Goal: Task Accomplishment & Management: Use online tool/utility

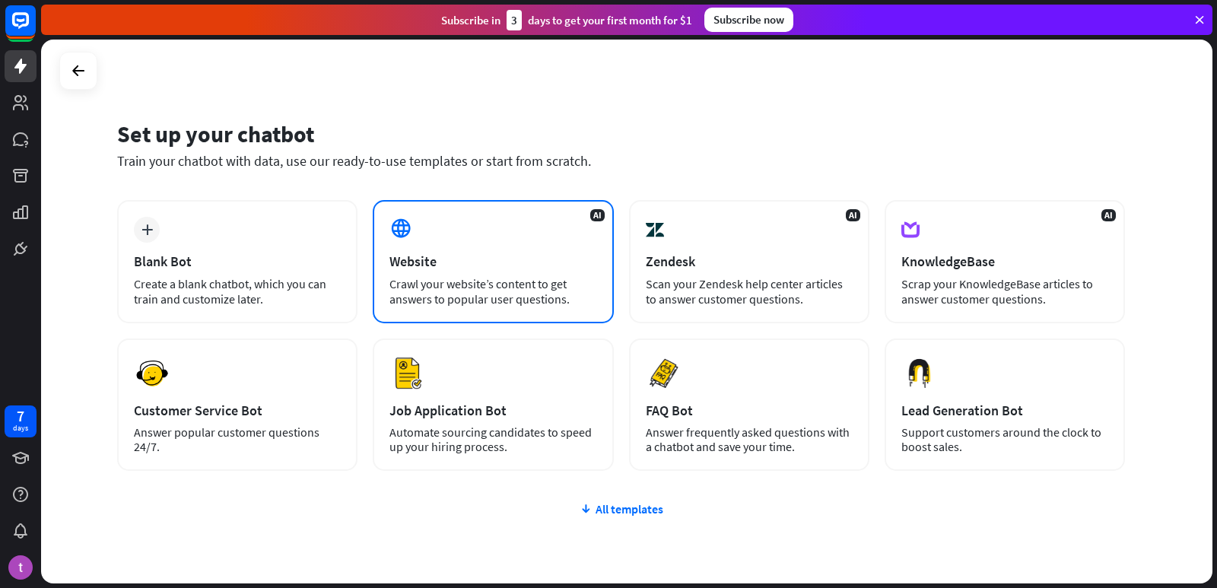
click at [474, 252] on div "AI Website Crawl your website’s content to get answers to popular user question…" at bounding box center [493, 261] width 240 height 123
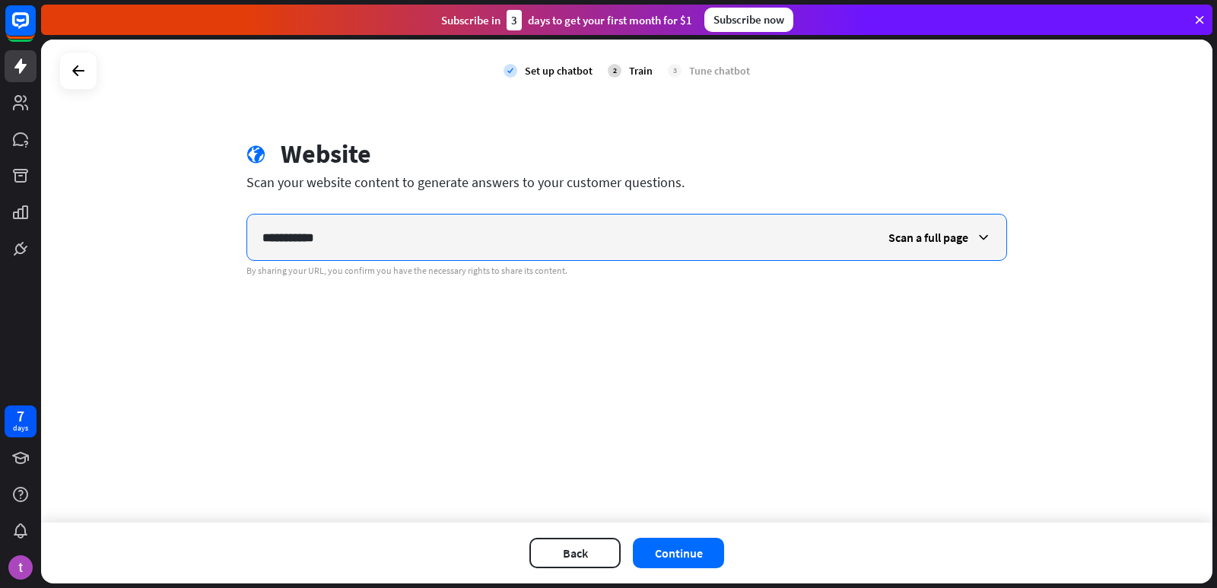
type input "**********"
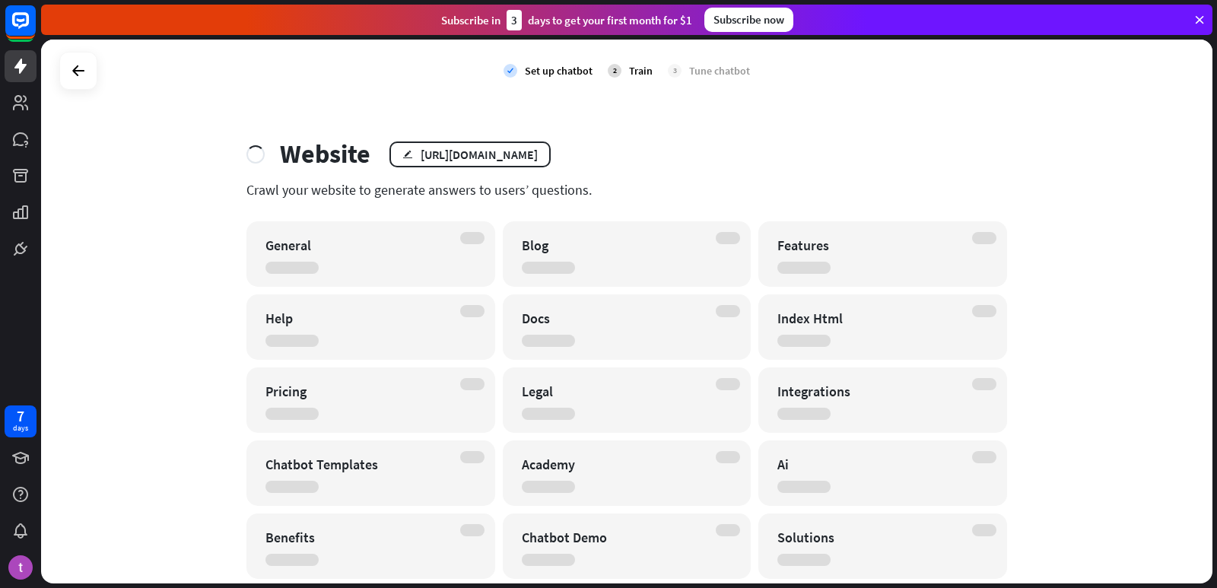
scroll to position [380, 0]
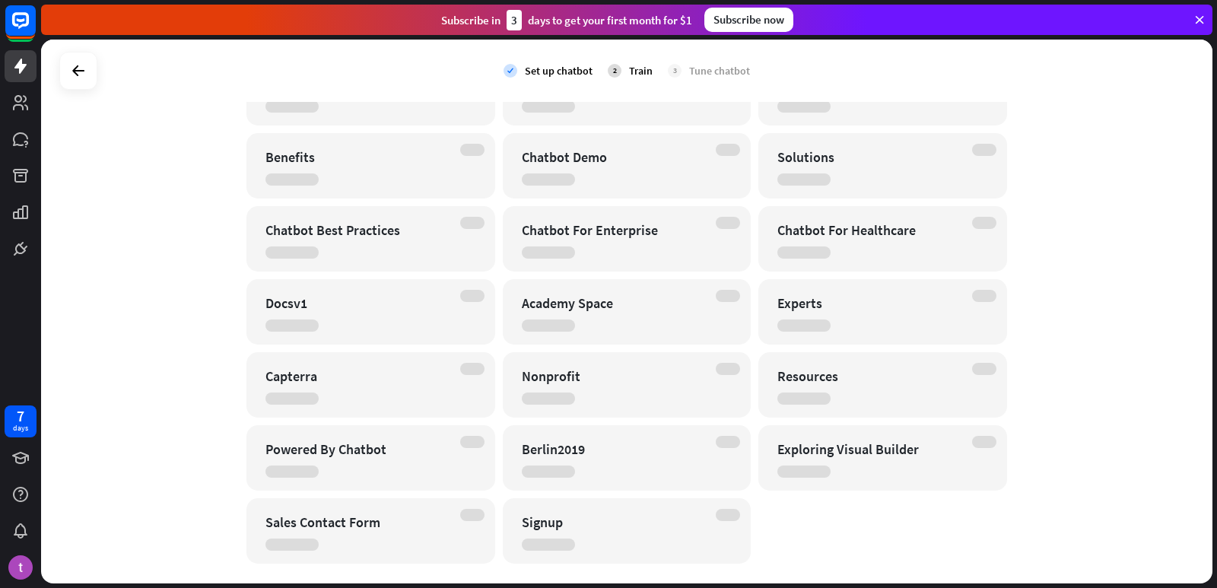
click at [653, 246] on div "Chatbot For Enterprise" at bounding box center [627, 238] width 249 height 65
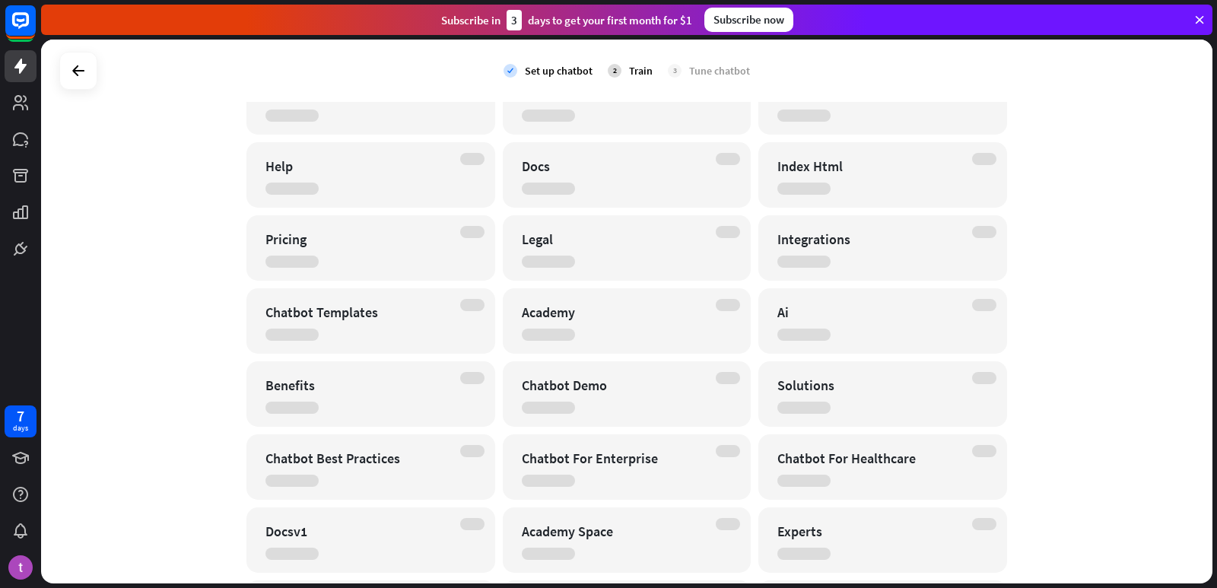
scroll to position [0, 0]
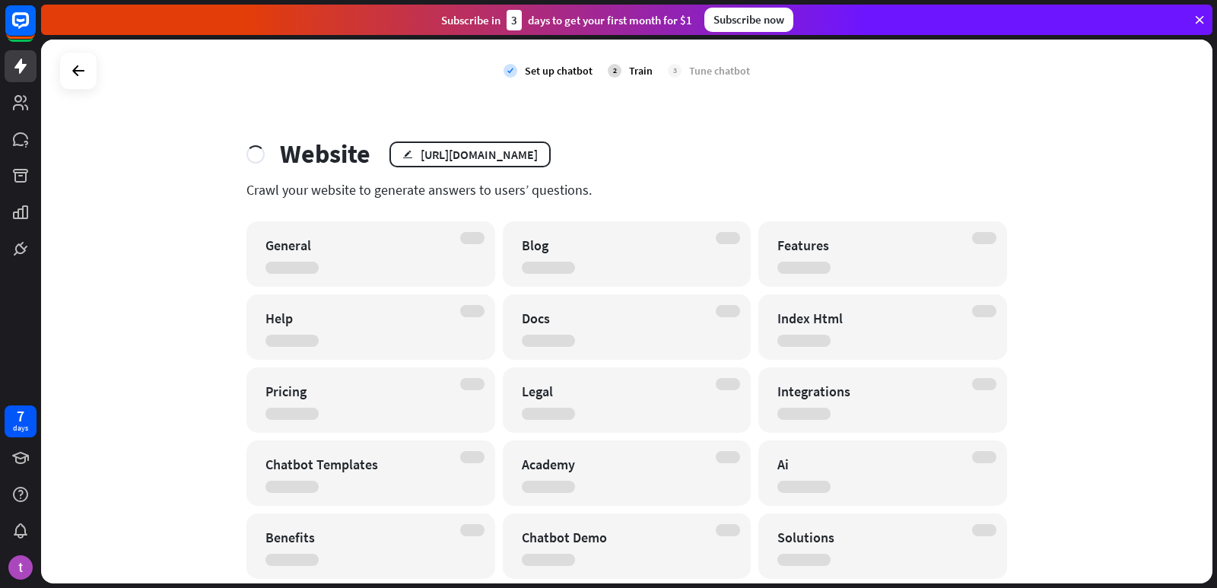
click at [488, 175] on div "Website edit [URL][DOMAIN_NAME] Crawl your website to generate answers to users…" at bounding box center [626, 541] width 797 height 806
click at [485, 182] on div "Crawl your website to generate answers to users’ questions." at bounding box center [626, 189] width 761 height 17
click at [447, 243] on div "General" at bounding box center [370, 253] width 249 height 65
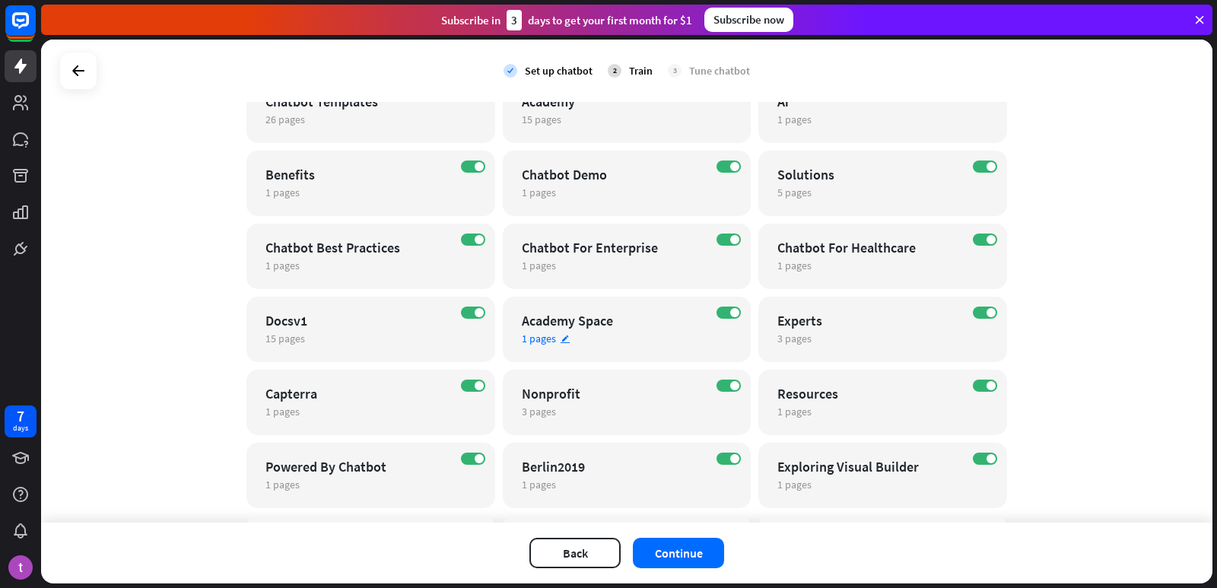
scroll to position [488, 0]
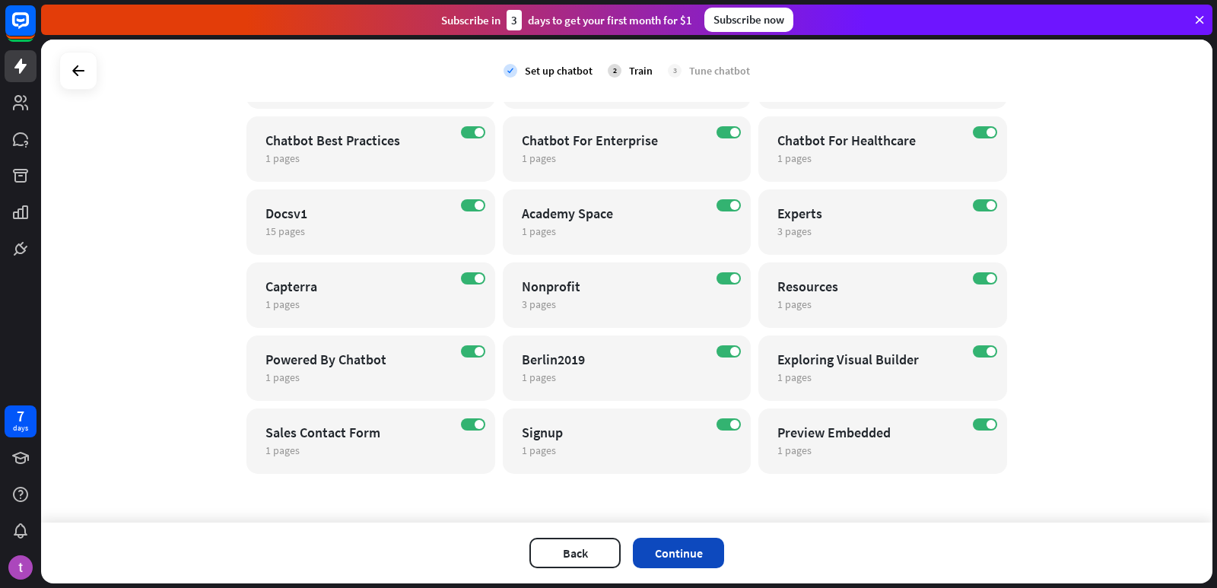
click at [708, 553] on button "Continue" at bounding box center [678, 553] width 91 height 30
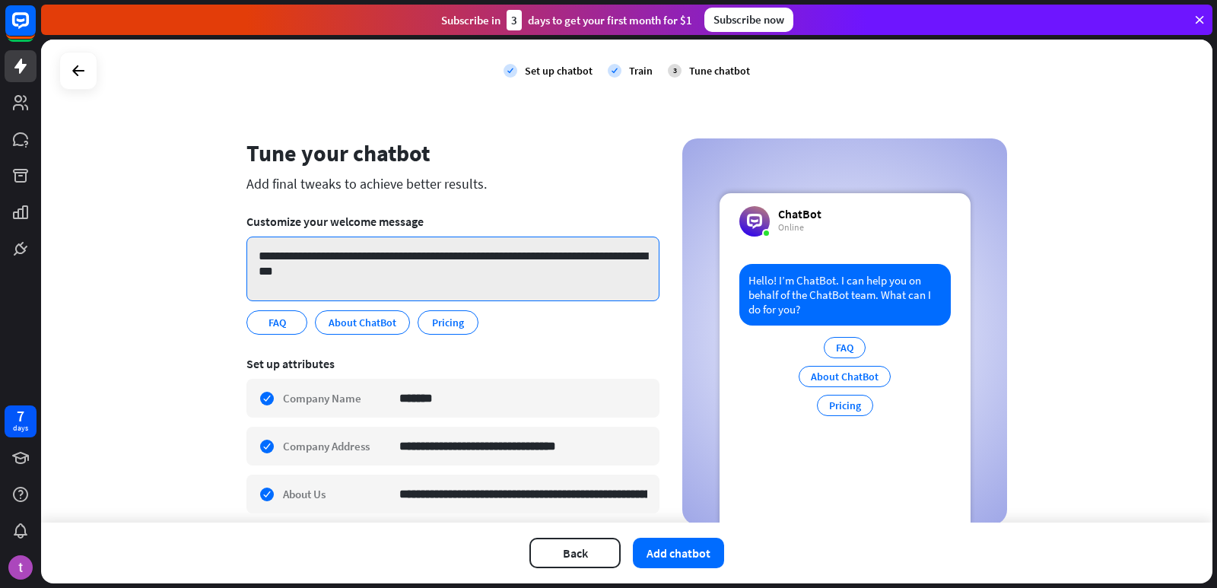
click at [476, 273] on textarea "**********" at bounding box center [452, 269] width 413 height 65
drag, startPoint x: 377, startPoint y: 274, endPoint x: 255, endPoint y: 263, distance: 122.2
click at [255, 263] on textarea "**********" at bounding box center [452, 269] width 413 height 65
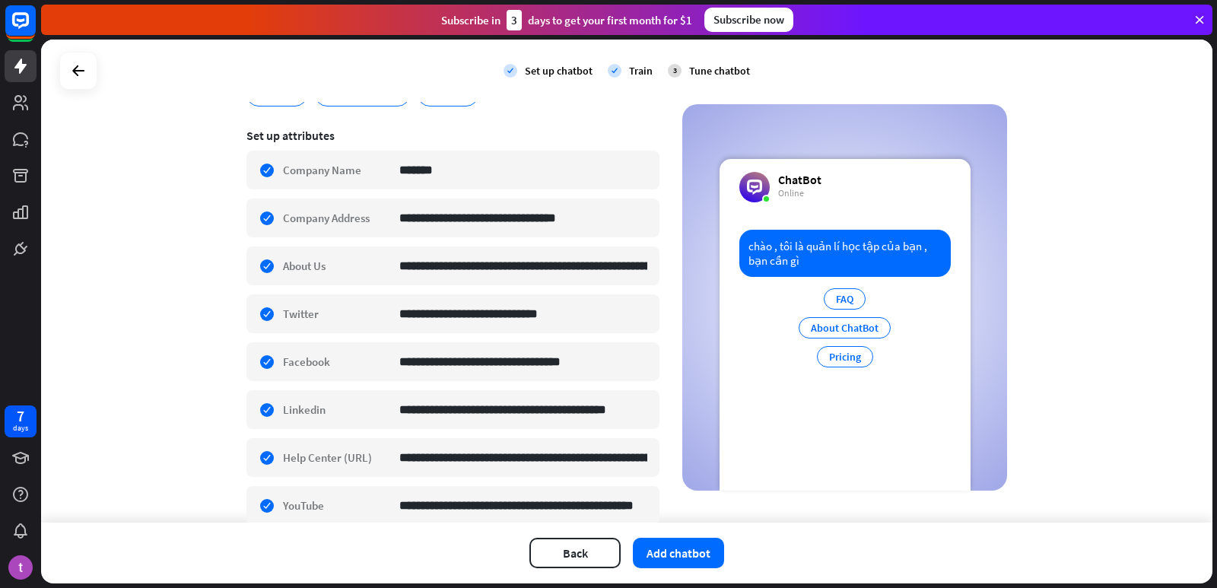
scroll to position [0, 0]
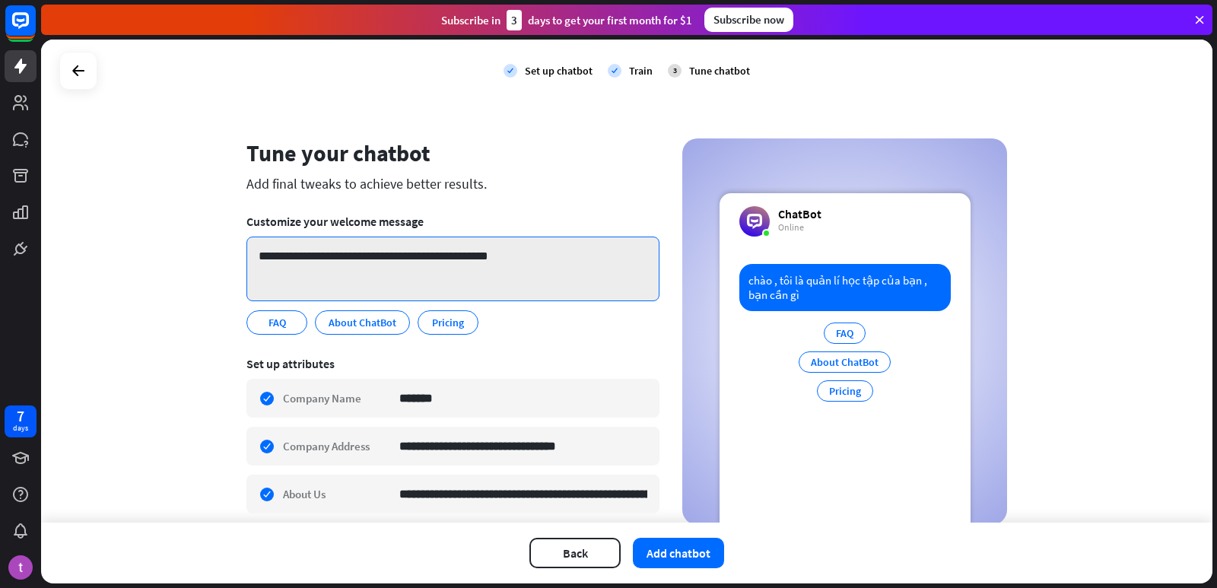
type textarea "**********"
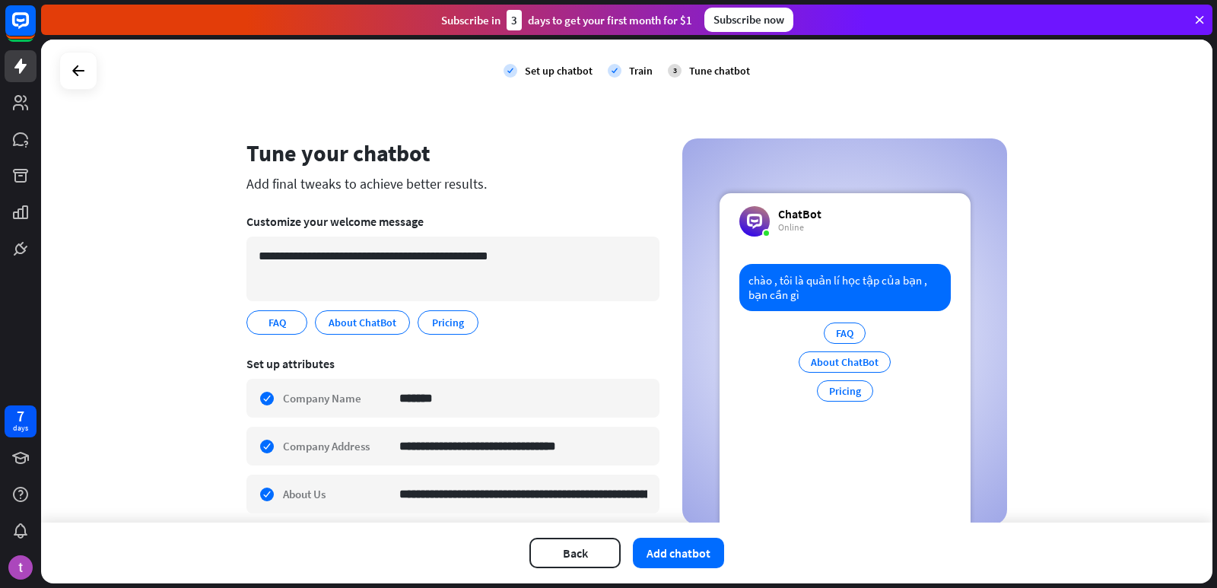
click at [834, 359] on div "About ChatBot" at bounding box center [845, 361] width 92 height 21
click at [688, 542] on button "Add chatbot" at bounding box center [678, 553] width 91 height 30
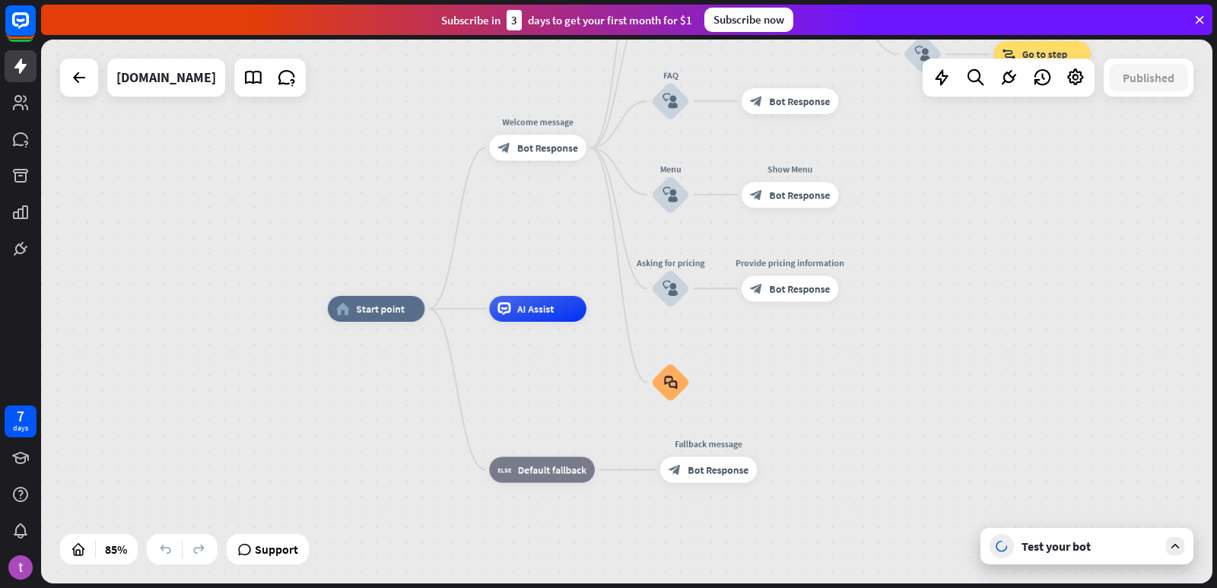
click at [1149, 545] on div "Test your bot" at bounding box center [1090, 546] width 137 height 15
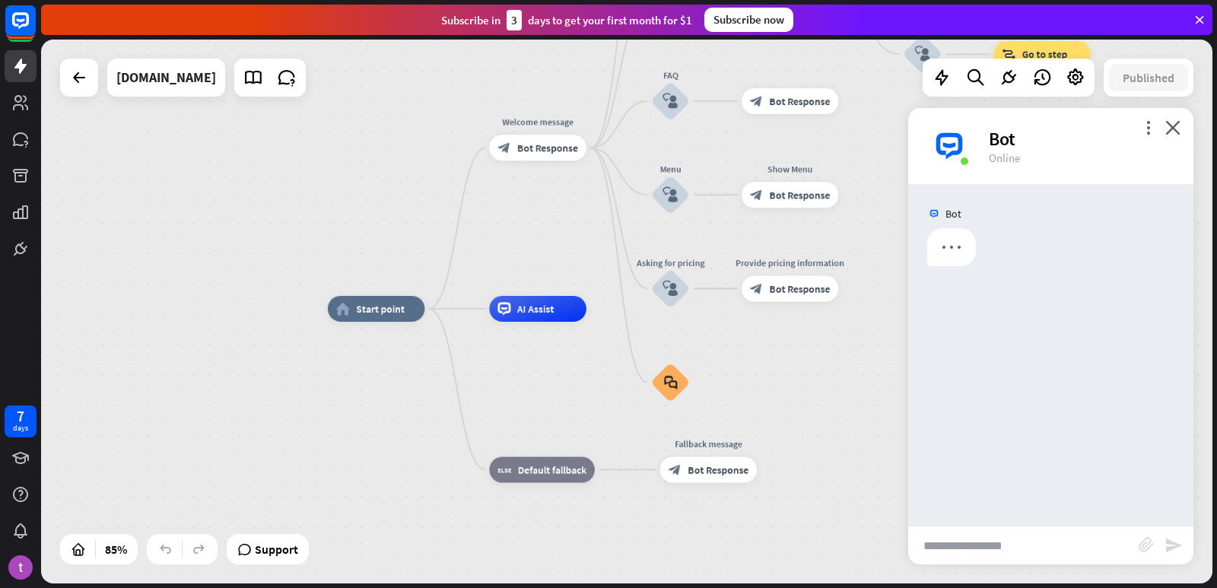
click at [1009, 541] on input "text" at bounding box center [1023, 545] width 230 height 38
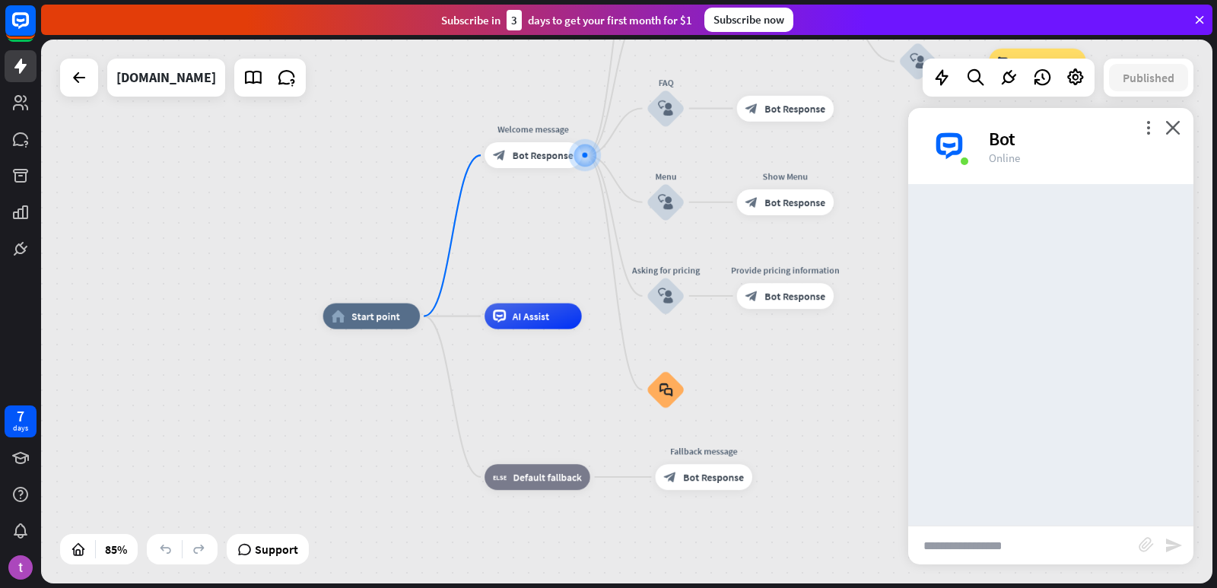
type input "*"
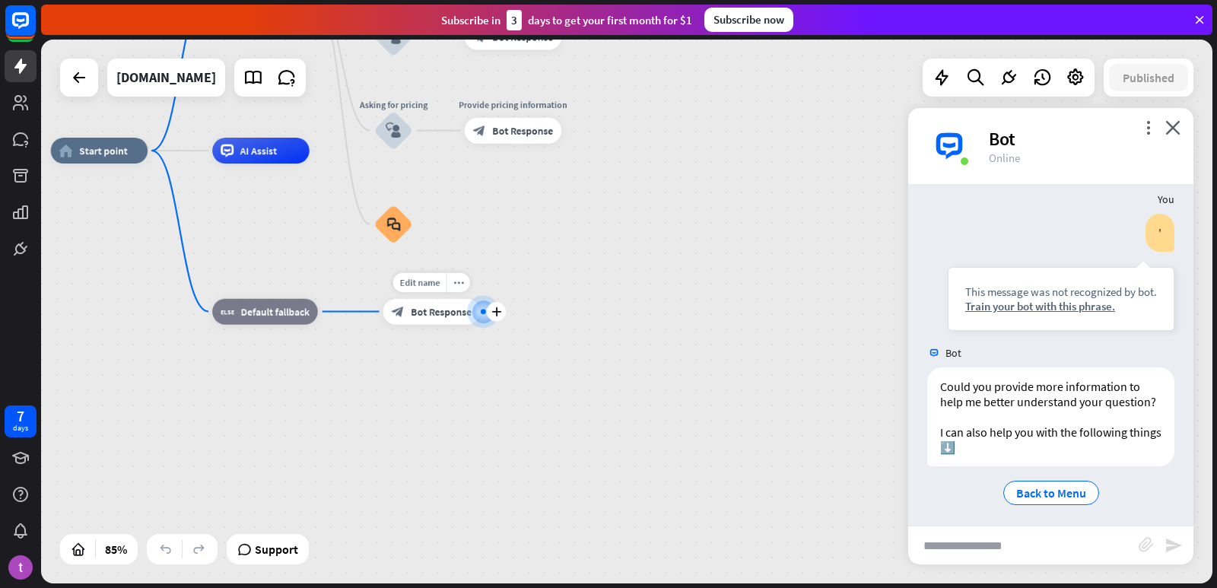
scroll to position [125, 0]
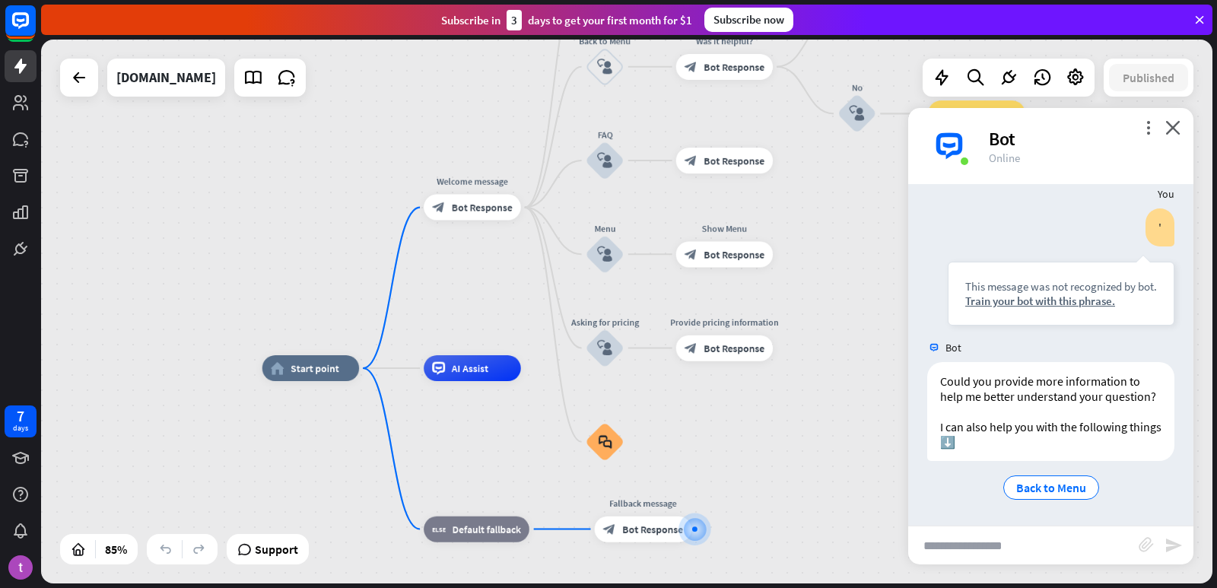
drag, startPoint x: 545, startPoint y: 260, endPoint x: 744, endPoint y: 469, distance: 288.4
click at [744, 469] on div "home_2 Start point Welcome message block_bot_response Bot Response About us blo…" at bounding box center [760, 599] width 996 height 462
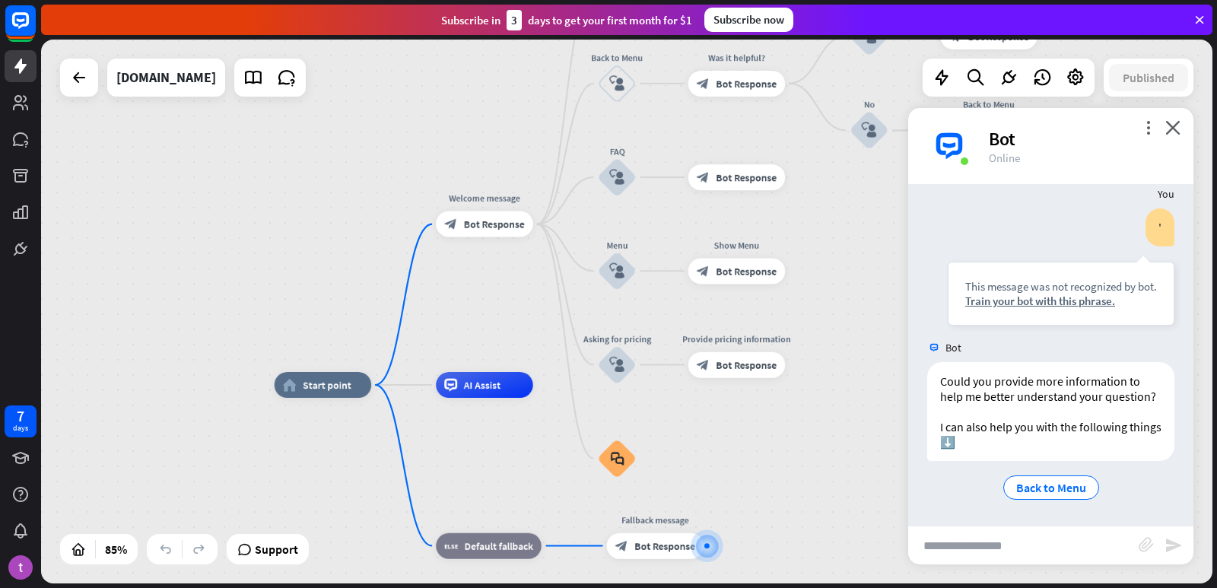
drag, startPoint x: 523, startPoint y: 308, endPoint x: 545, endPoint y: 340, distance: 38.4
click at [547, 342] on div "home_2 Start point Welcome message block_bot_response Bot Response About us blo…" at bounding box center [626, 312] width 1171 height 544
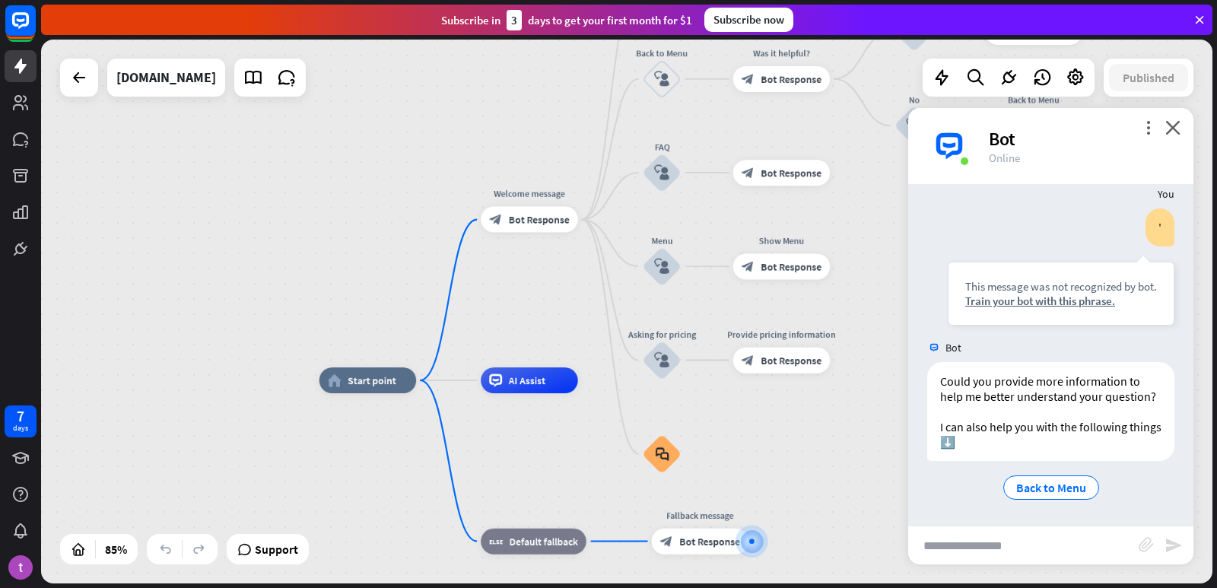
drag, startPoint x: 502, startPoint y: 370, endPoint x: 527, endPoint y: 338, distance: 41.2
click at [527, 338] on div "home_2 Start point Welcome message block_bot_response Bot Response About us blo…" at bounding box center [626, 312] width 1171 height 544
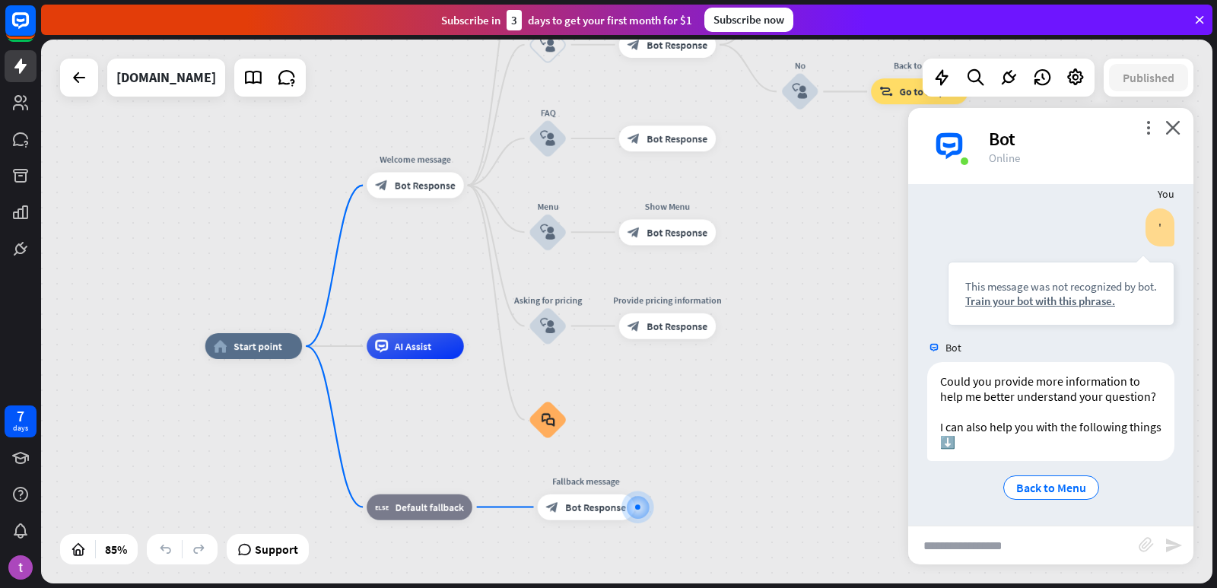
drag, startPoint x: 712, startPoint y: 253, endPoint x: 597, endPoint y: 160, distance: 148.1
click at [619, 219] on div "Show Menu block_bot_response Bot Response" at bounding box center [667, 232] width 97 height 26
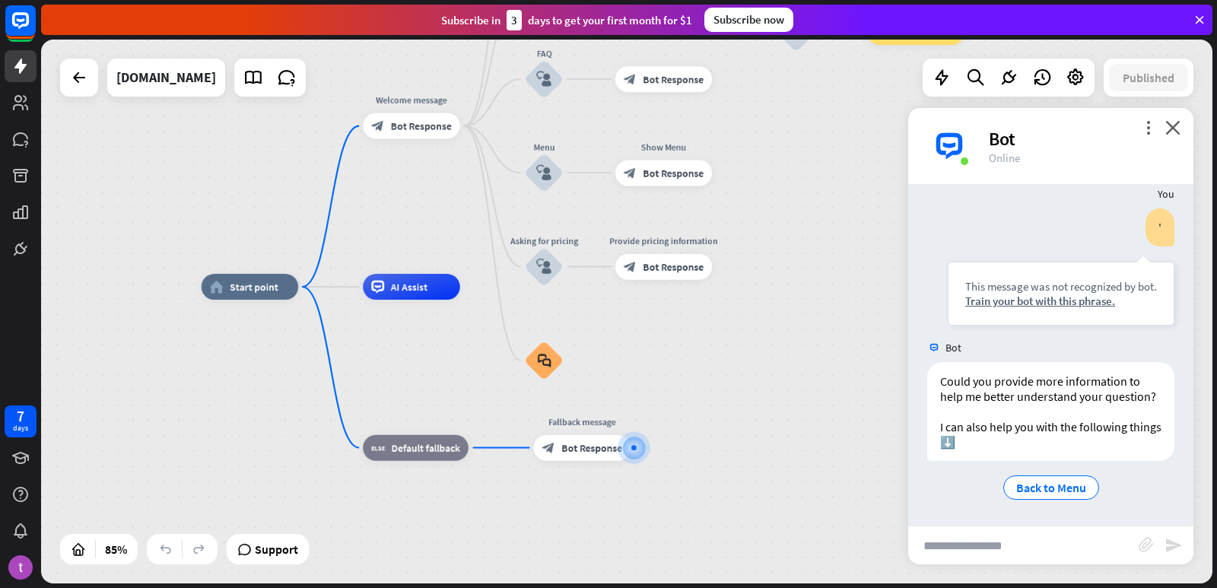
drag, startPoint x: 650, startPoint y: 412, endPoint x: 650, endPoint y: 387, distance: 25.1
click at [650, 387] on div "home_2 Start point Welcome message block_bot_response Bot Response About us blo…" at bounding box center [700, 518] width 996 height 462
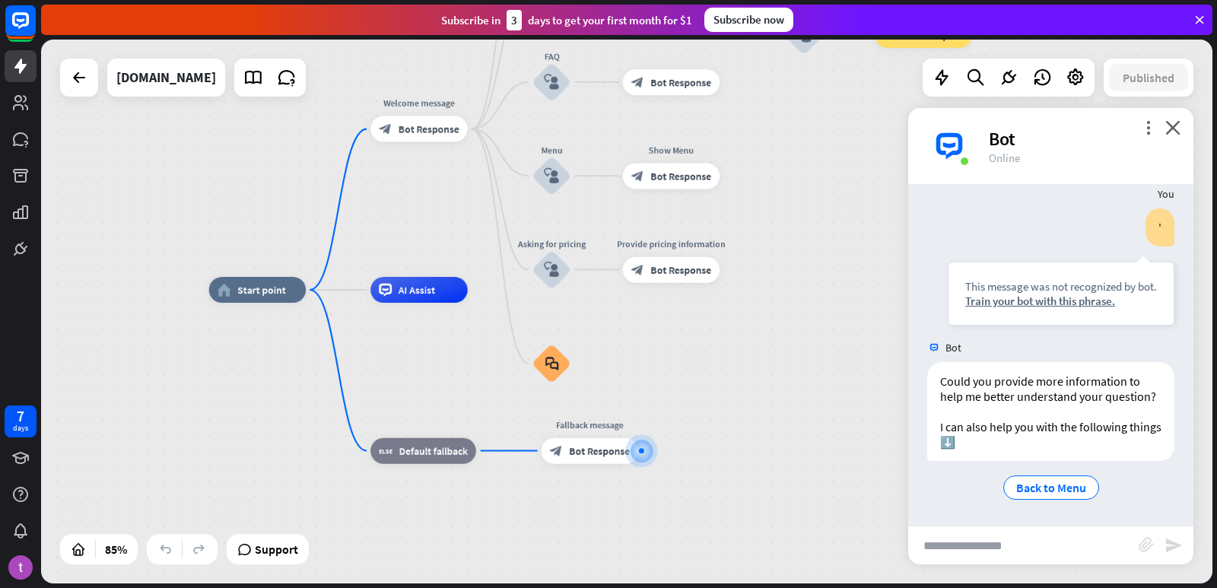
drag, startPoint x: 434, startPoint y: 370, endPoint x: 483, endPoint y: 432, distance: 78.5
click at [483, 432] on div "home_2 Start point Welcome message block_bot_response Bot Response About us blo…" at bounding box center [707, 521] width 996 height 462
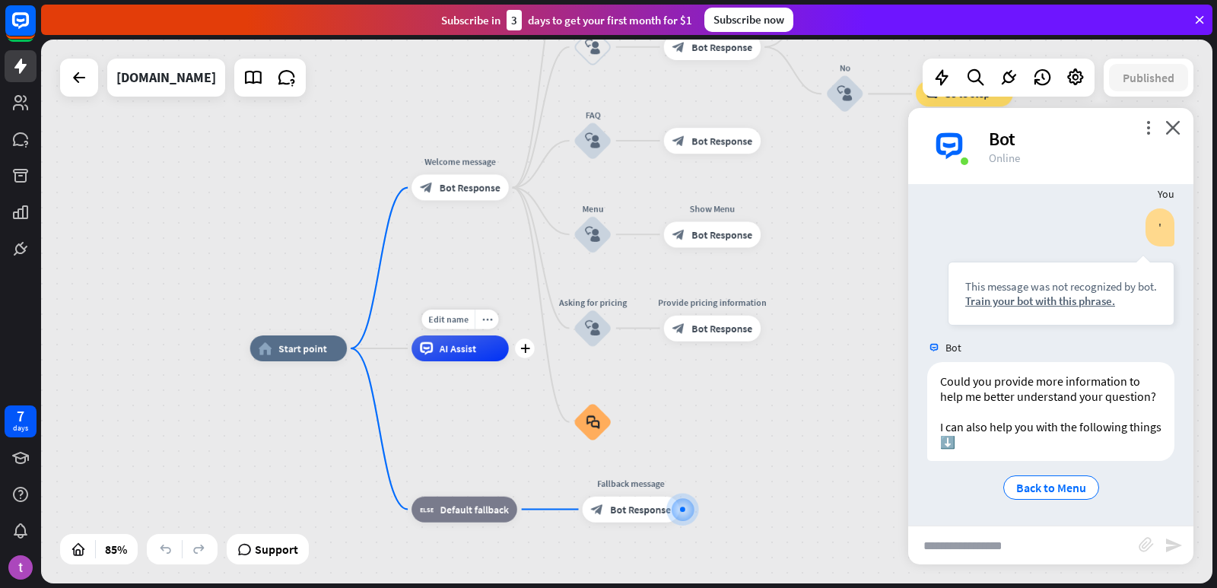
click at [479, 357] on div "AI Assist" at bounding box center [460, 348] width 97 height 26
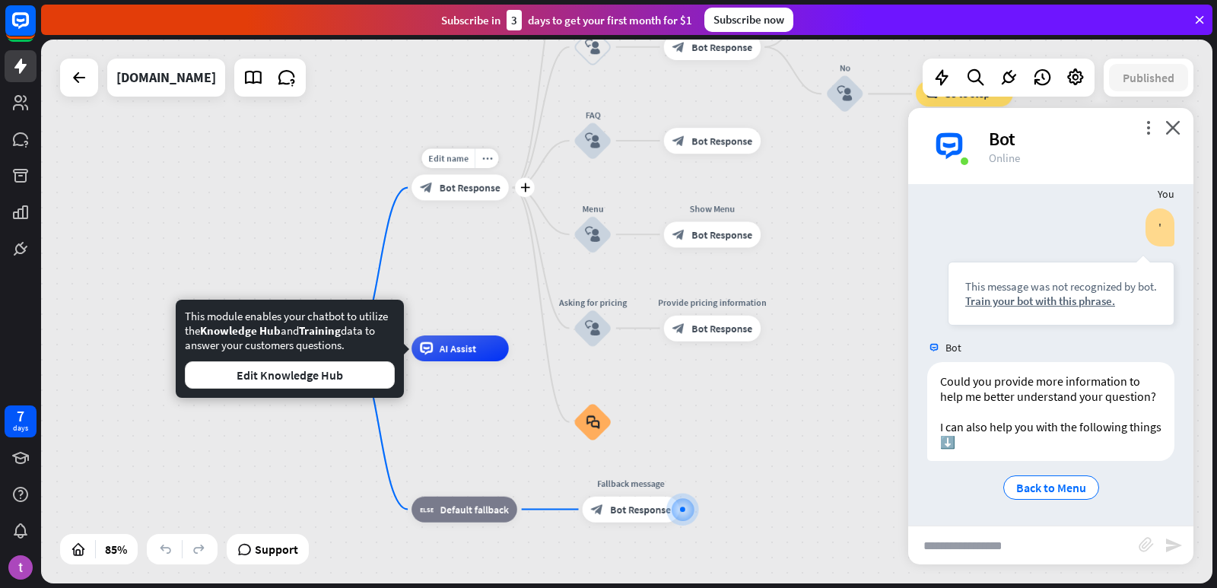
click at [469, 201] on div "Edit name more_horiz plus Welcome message block_bot_response Bot Response" at bounding box center [460, 188] width 97 height 26
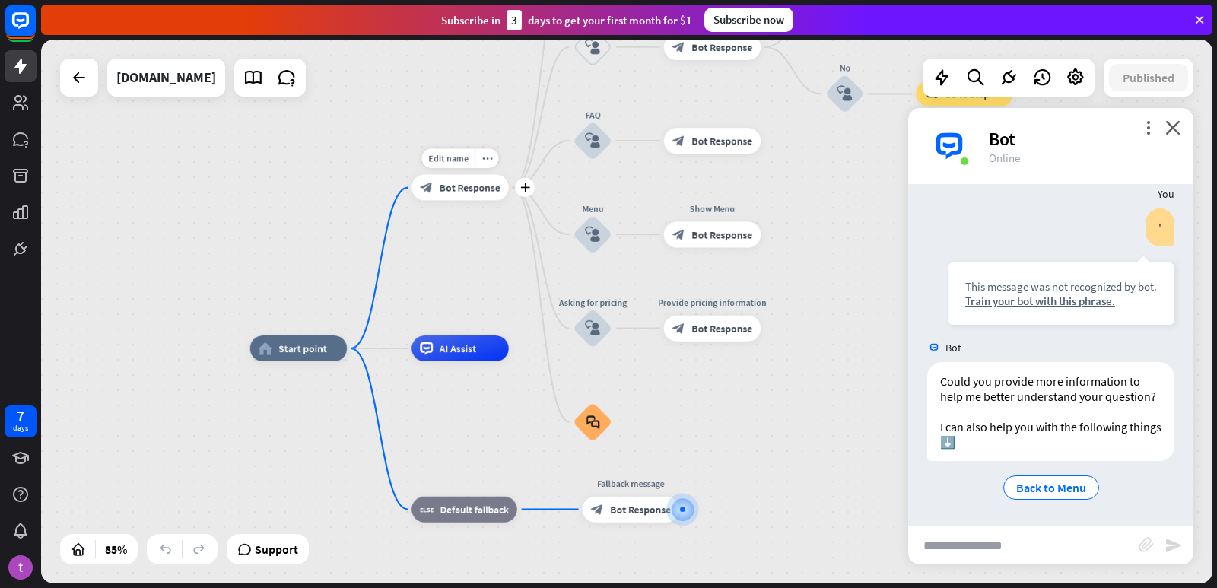
click at [471, 195] on div "block_bot_response Bot Response" at bounding box center [460, 188] width 97 height 26
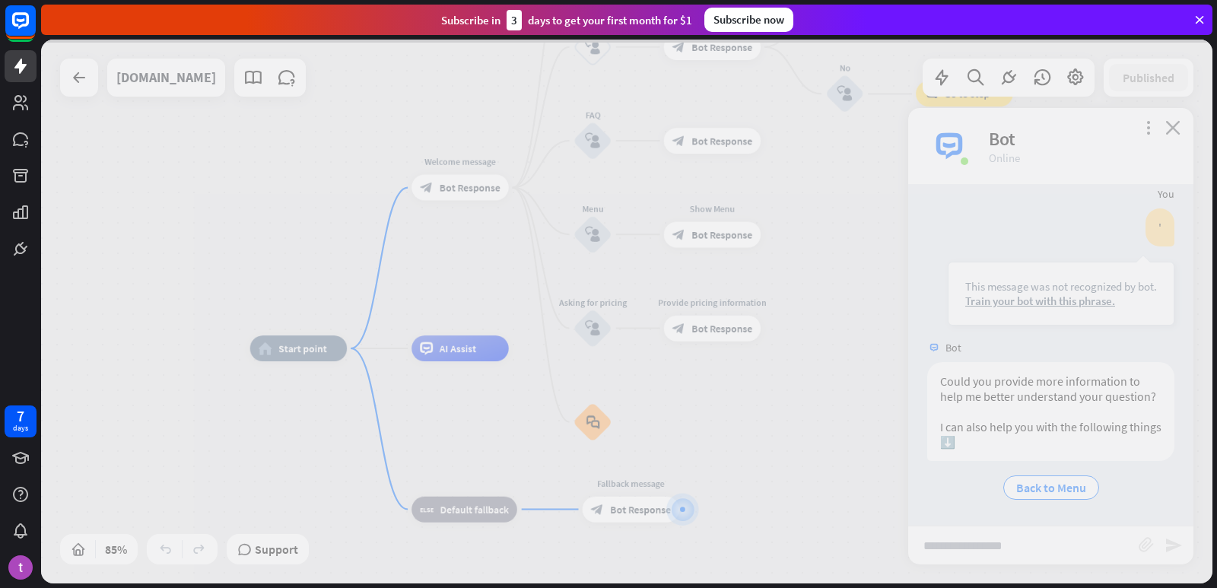
click at [471, 195] on div at bounding box center [626, 312] width 1171 height 544
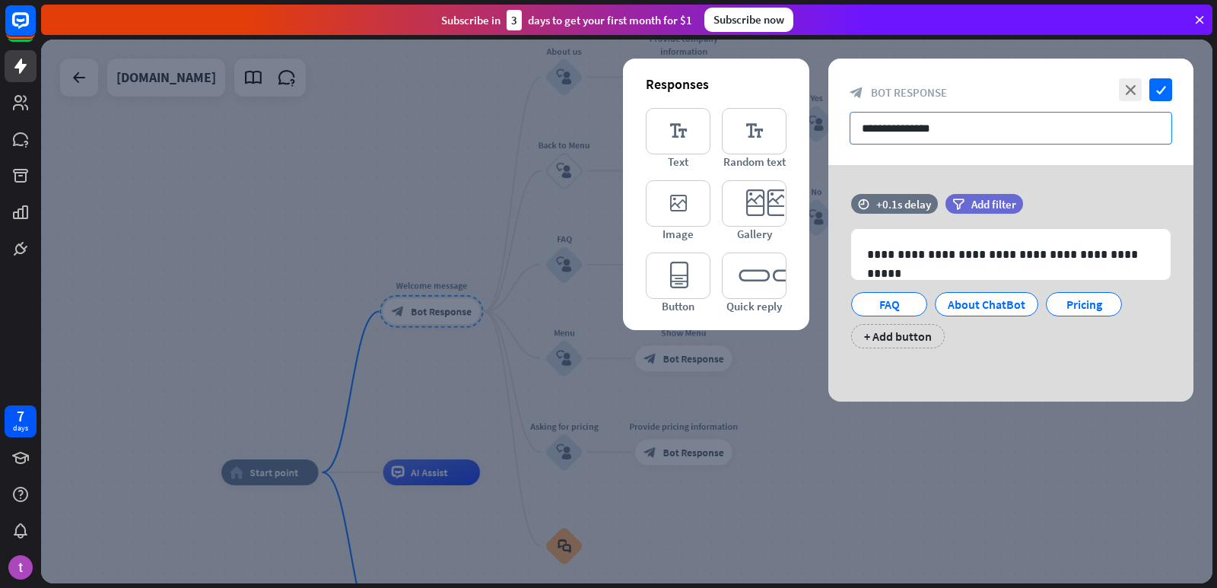
click at [1041, 126] on input "**********" at bounding box center [1011, 128] width 323 height 33
click at [1123, 93] on icon "close" at bounding box center [1130, 89] width 23 height 23
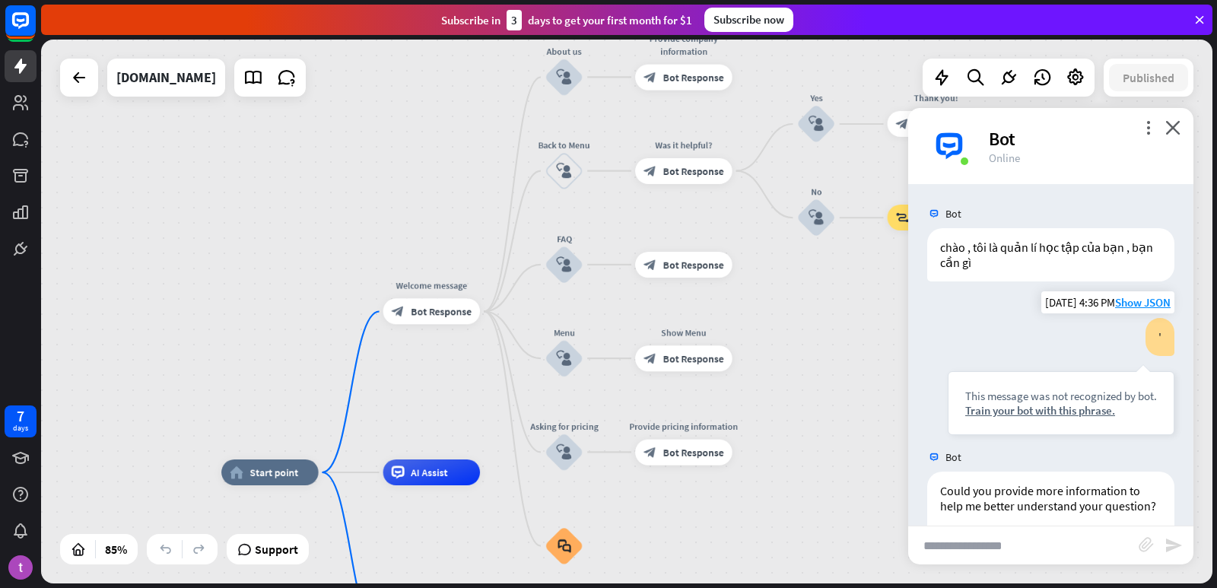
scroll to position [125, 0]
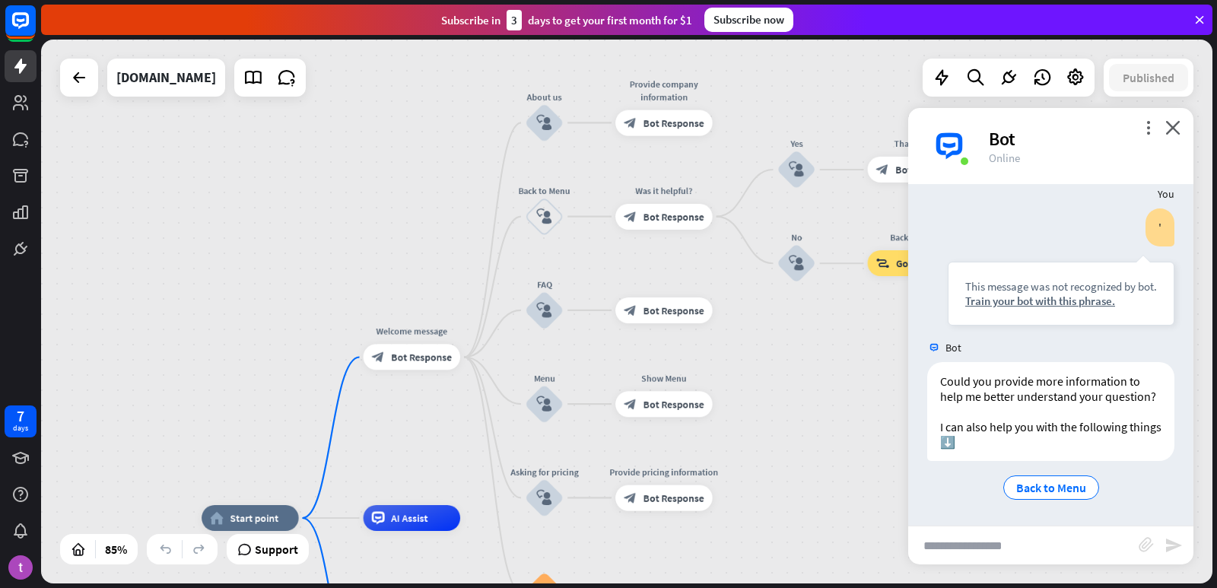
drag, startPoint x: 816, startPoint y: 323, endPoint x: 812, endPoint y: 333, distance: 11.6
click at [812, 333] on div "home_2 Start point Welcome message block_bot_response Bot Response About us blo…" at bounding box center [626, 312] width 1171 height 544
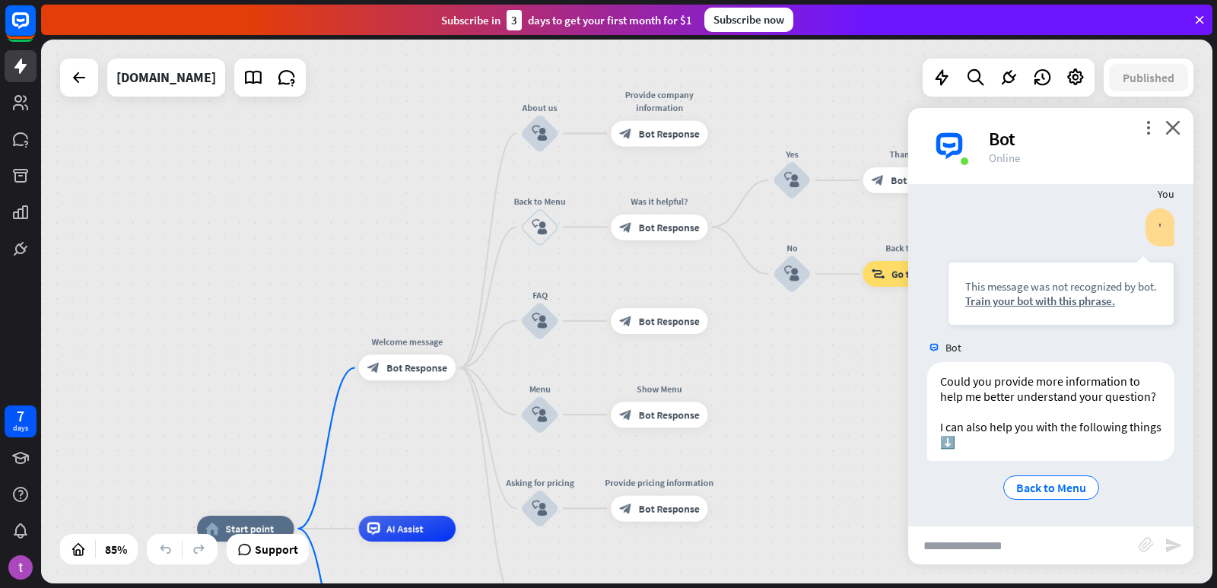
click at [812, 353] on div "home_2 Start point Welcome message block_bot_response Bot Response About us blo…" at bounding box center [626, 312] width 1171 height 544
click at [1172, 129] on icon "close" at bounding box center [1172, 127] width 15 height 14
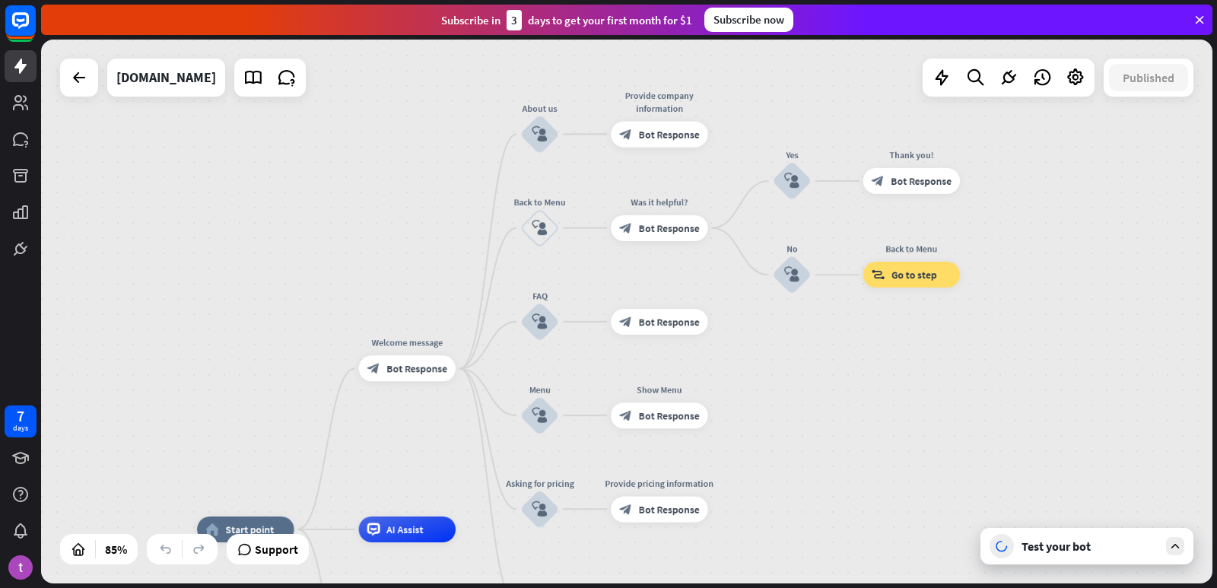
click at [1198, 21] on icon at bounding box center [1200, 20] width 14 height 14
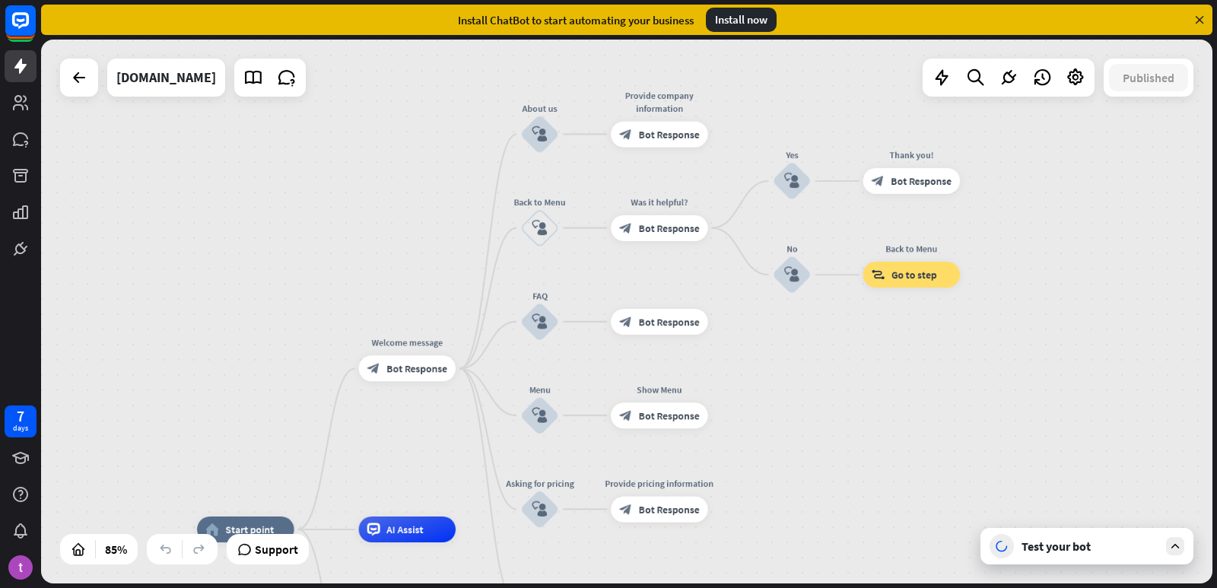
click at [1200, 12] on div "Install ChatBot to start automating your business Install now" at bounding box center [626, 20] width 1171 height 30
click at [1193, 6] on div "Install ChatBot to start automating your business Install now" at bounding box center [626, 20] width 1171 height 30
click at [1193, 5] on div "Install ChatBot to start automating your business Install now" at bounding box center [626, 20] width 1171 height 30
click at [1194, 14] on icon at bounding box center [1200, 20] width 14 height 14
